Goal: Check status: Check status

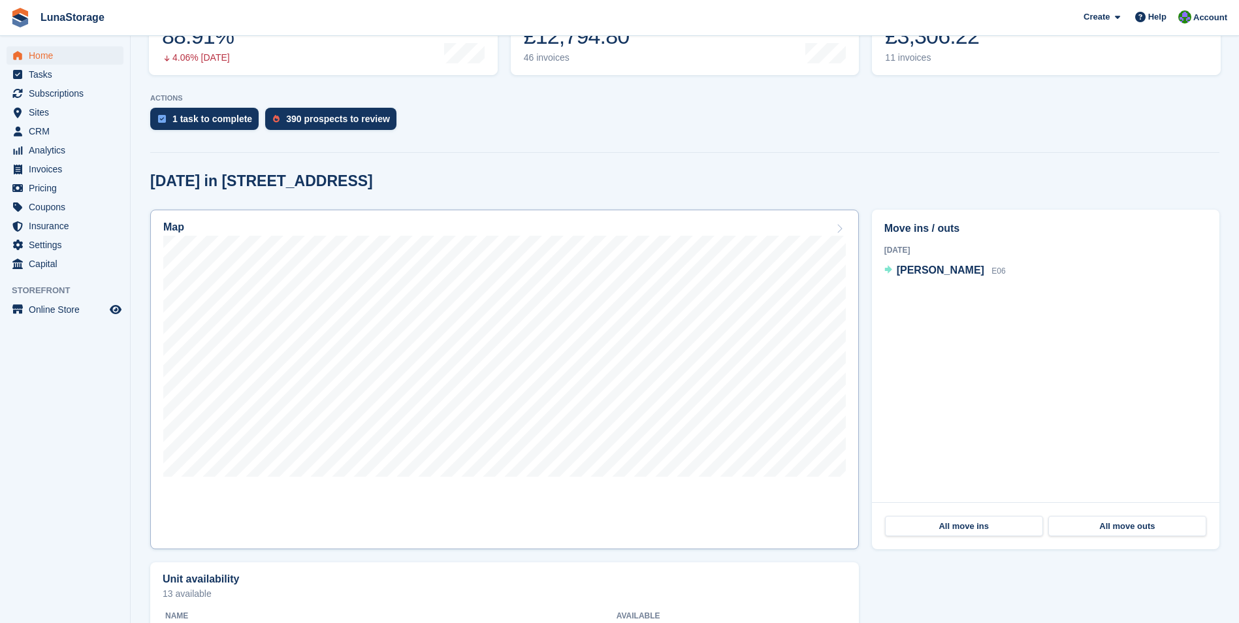
scroll to position [261, 0]
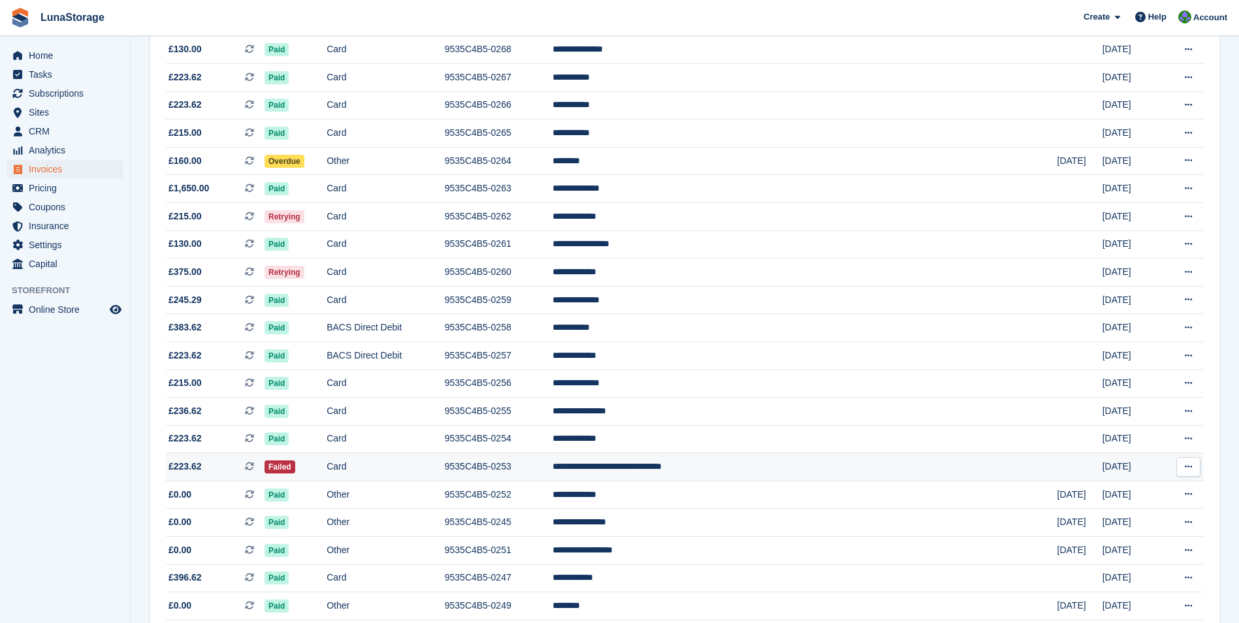
scroll to position [718, 0]
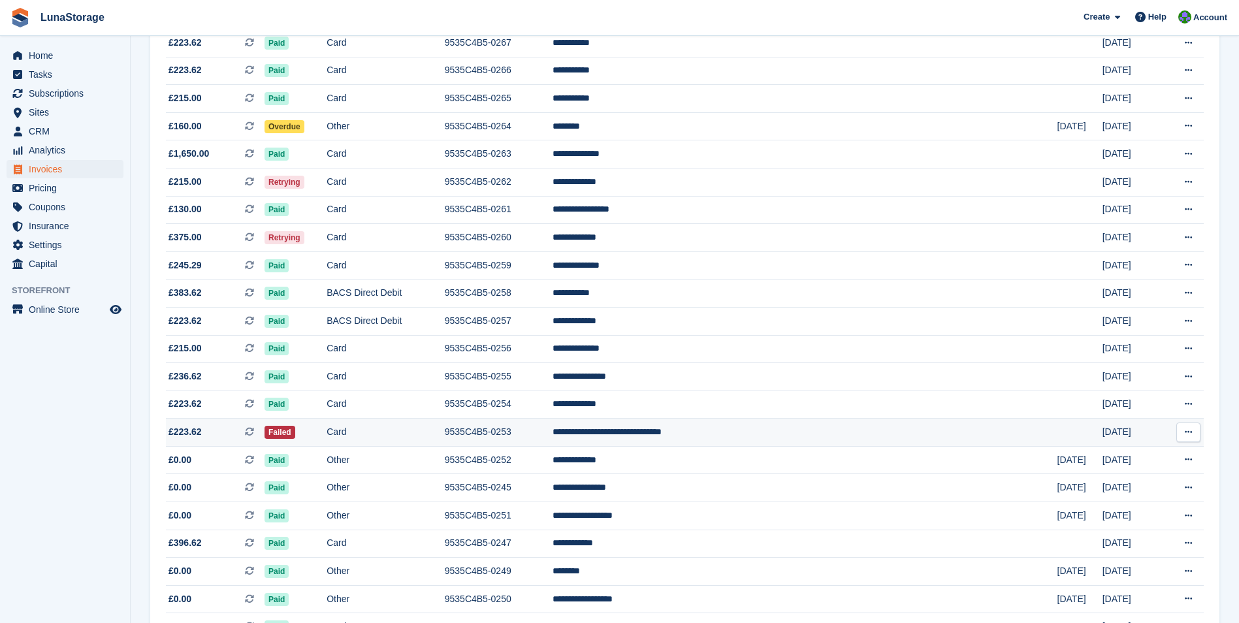
click at [254, 430] on icon at bounding box center [249, 431] width 9 height 9
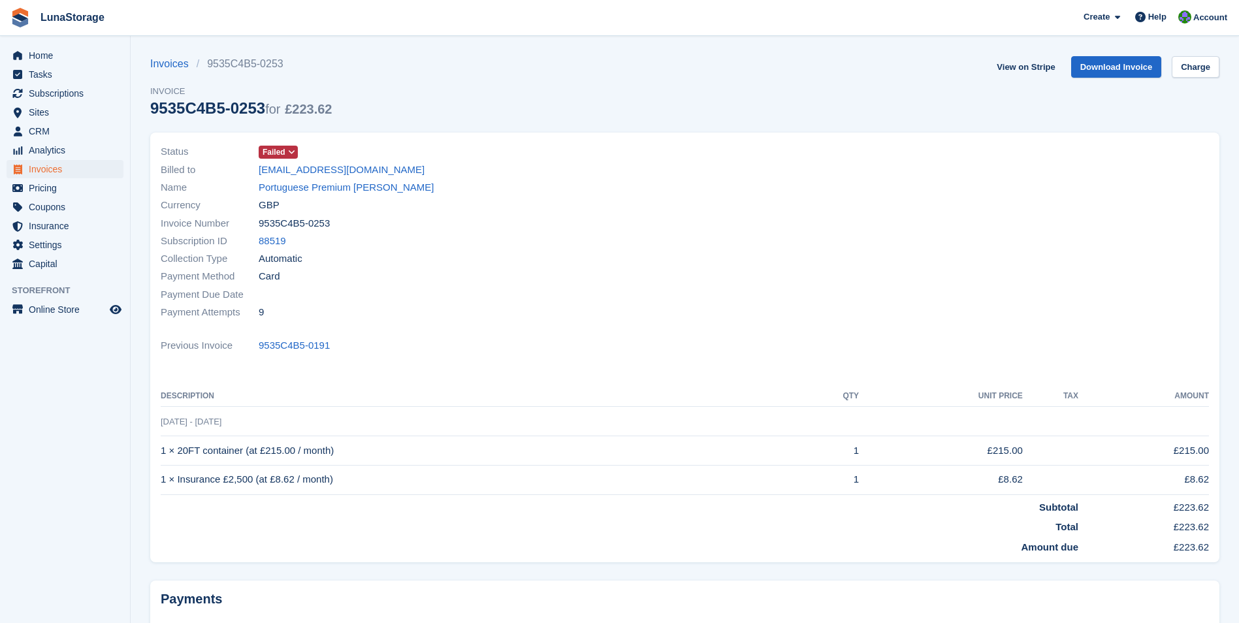
click at [284, 150] on span "Failed" at bounding box center [274, 152] width 23 height 12
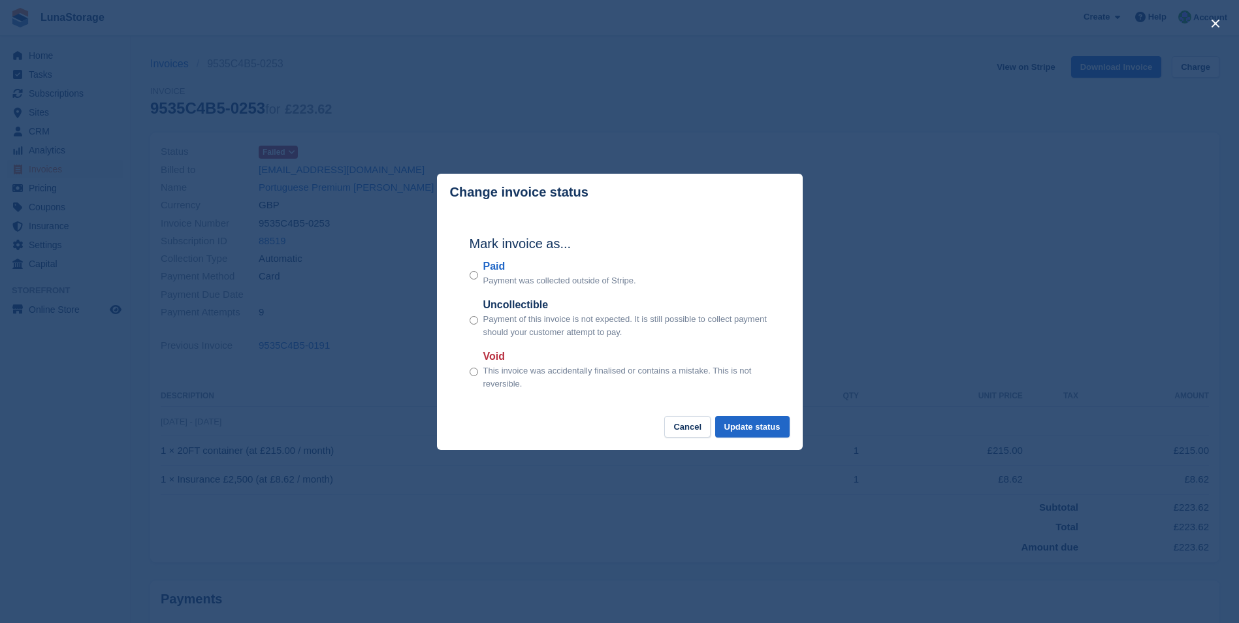
click at [498, 155] on div "close" at bounding box center [619, 311] width 1239 height 623
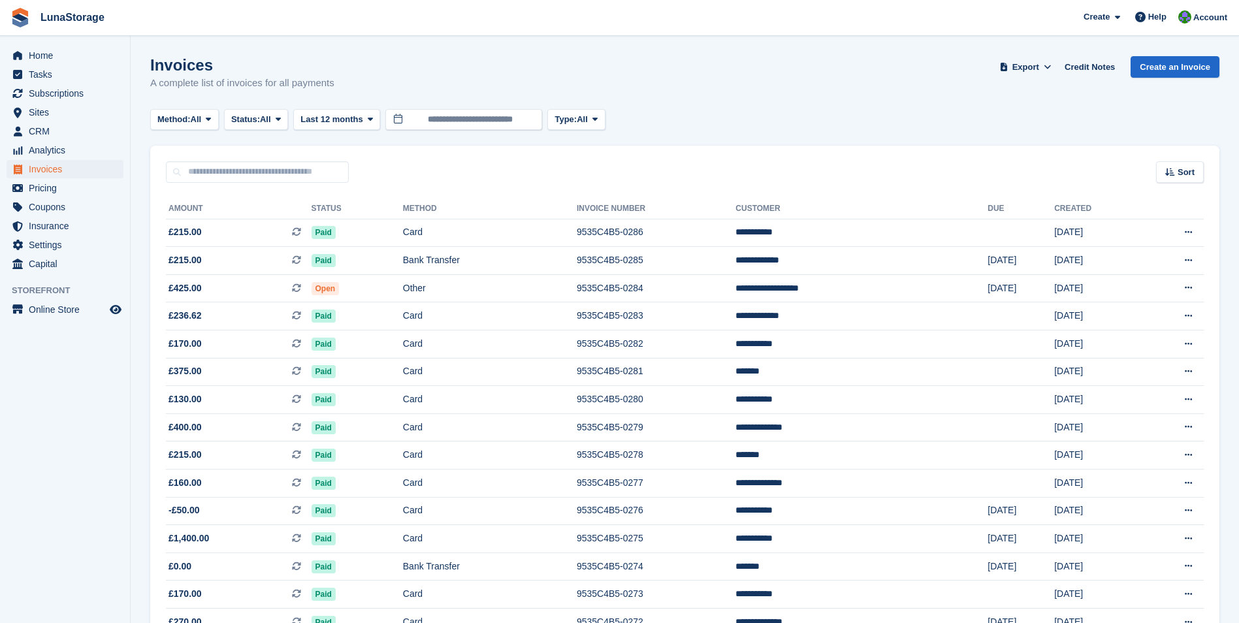
scroll to position [718, 0]
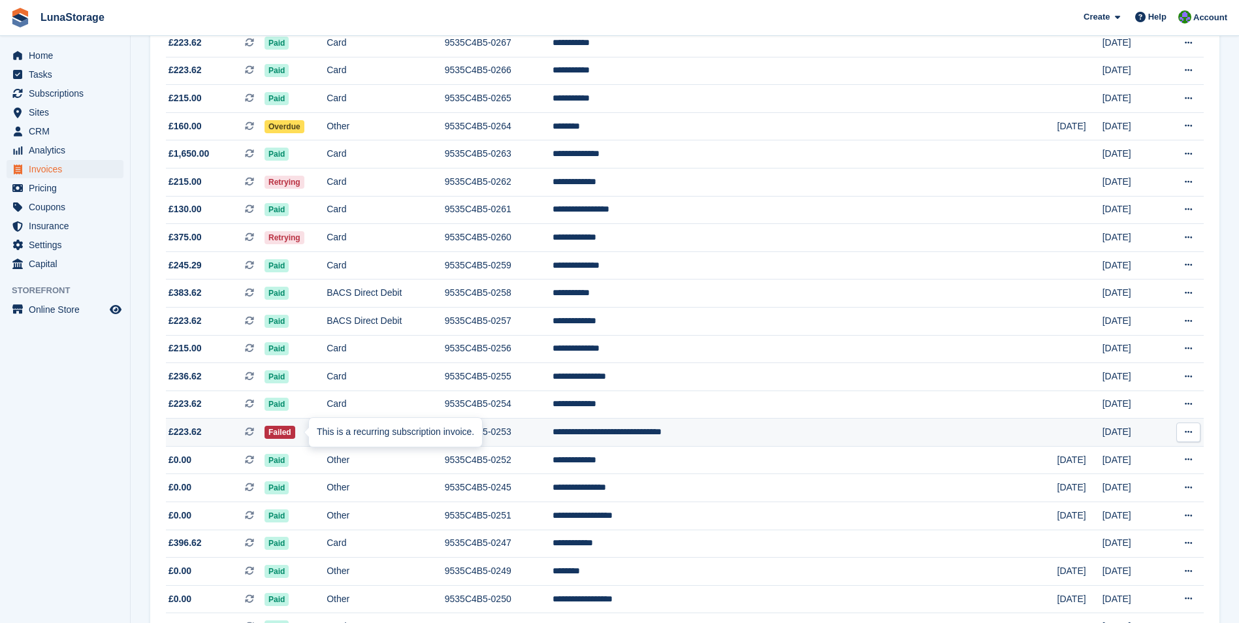
click at [254, 430] on icon at bounding box center [249, 431] width 9 height 9
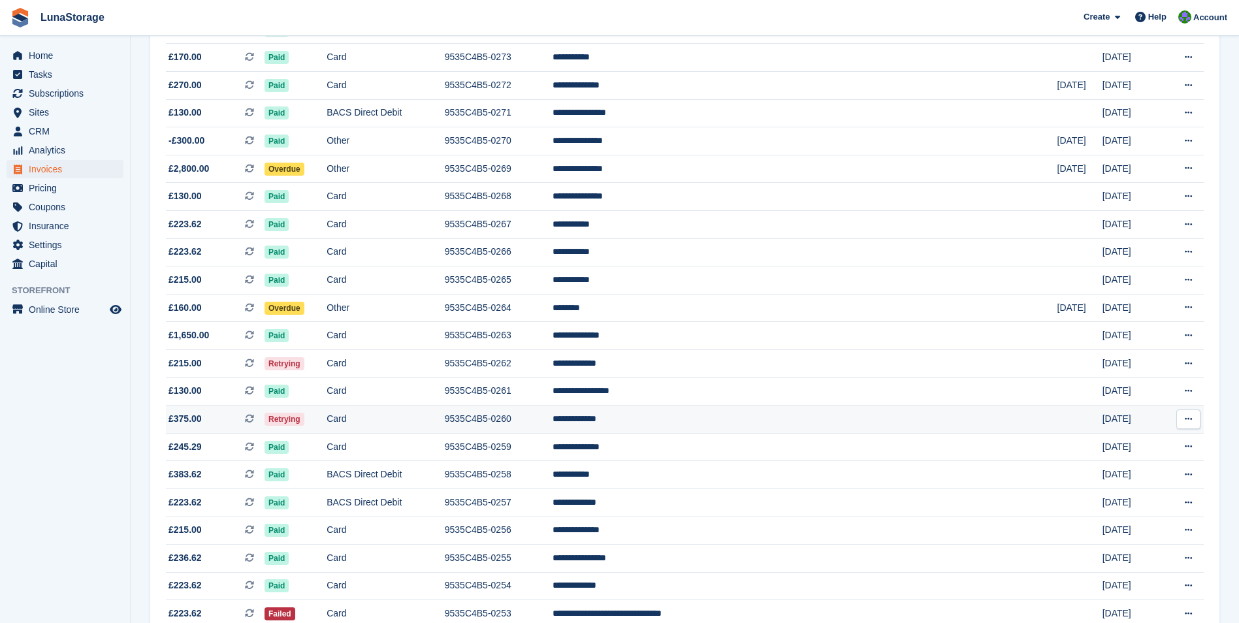
scroll to position [529, 0]
